Goal: Contribute content

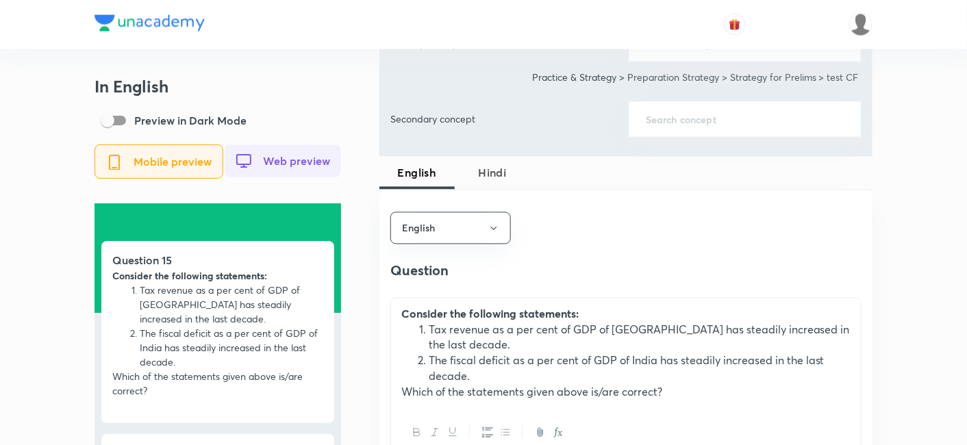
scroll to position [761, 0]
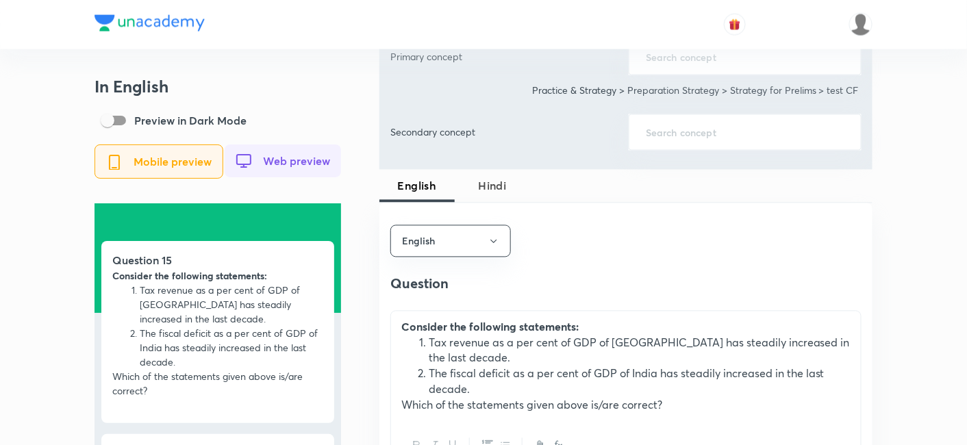
click at [501, 179] on span "Hindi" at bounding box center [492, 186] width 59 height 16
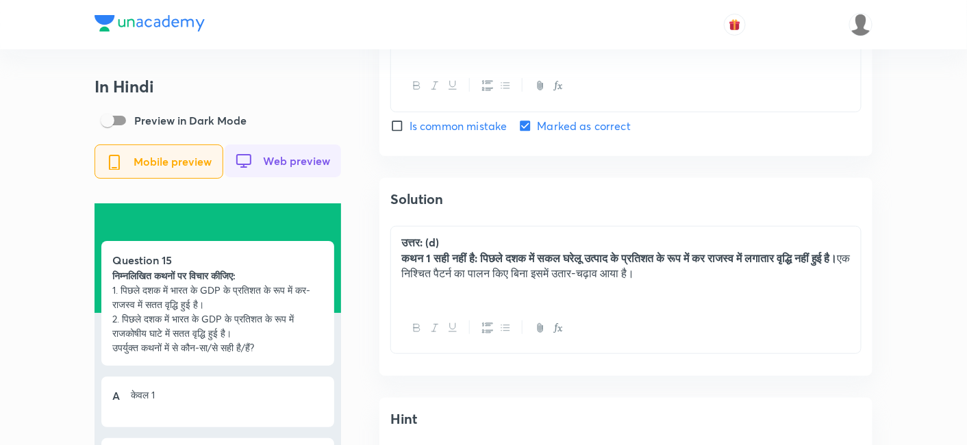
scroll to position [1771, 0]
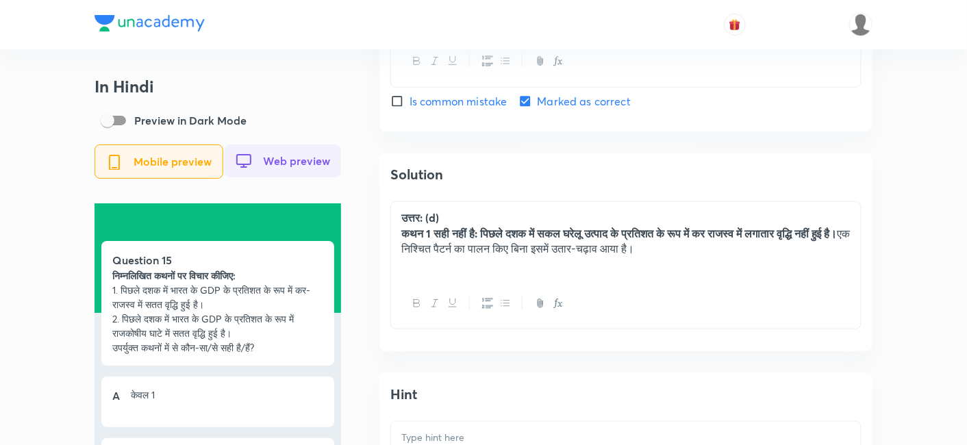
drag, startPoint x: 754, startPoint y: 253, endPoint x: 549, endPoint y: 256, distance: 204.8
click at [549, 256] on p "कथन 1 सही नहीं है: पिछले दशक में सकल घरेलू उत्पाद के प्रतिशत के रूप में कर राजस…" at bounding box center [625, 241] width 449 height 31
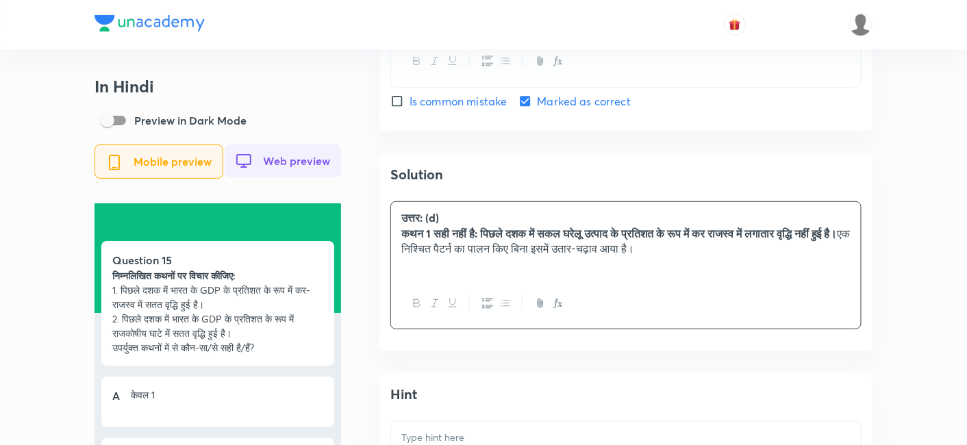
copy p "का पालन किए बिना इसमें उतार-चढ़ाव आया है।"
click at [766, 251] on p "कथन 1 सही नहीं है: पिछले दशक में सकल घरेलू उत्पाद के प्रतिशत के रूप में कर राजस…" at bounding box center [625, 241] width 449 height 31
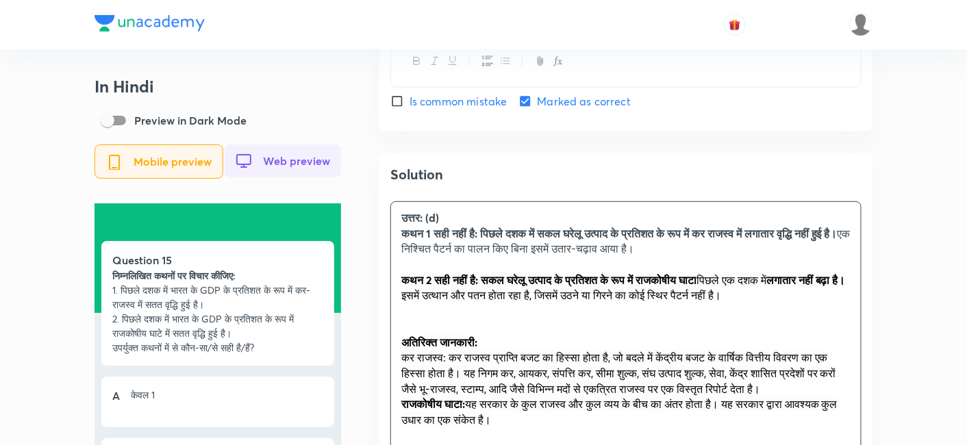
click at [456, 319] on p at bounding box center [625, 311] width 449 height 16
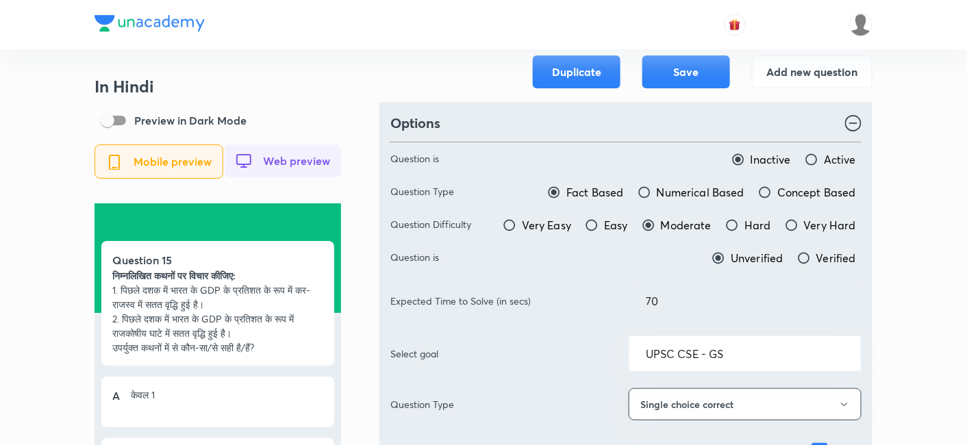
scroll to position [0, 0]
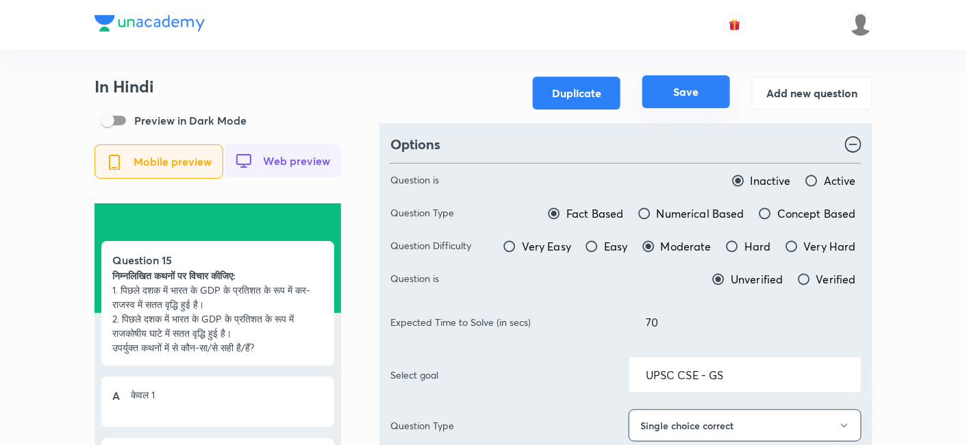
click at [704, 94] on button "Save" at bounding box center [687, 91] width 88 height 33
